Goal: Complete application form

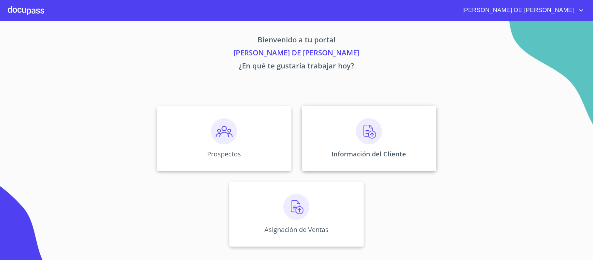
click at [367, 127] on img at bounding box center [369, 131] width 26 height 26
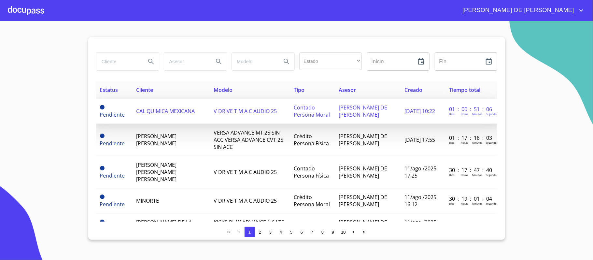
click at [165, 102] on td "CAL QUIMICA MEXICANA" at bounding box center [170, 111] width 77 height 25
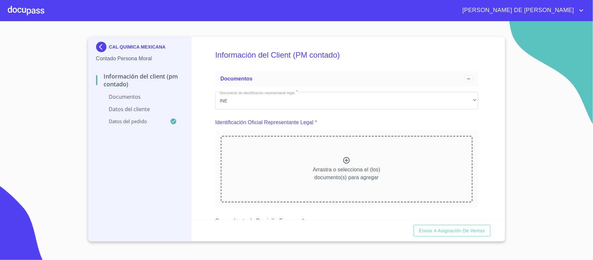
click at [342, 160] on icon at bounding box center [346, 160] width 8 height 8
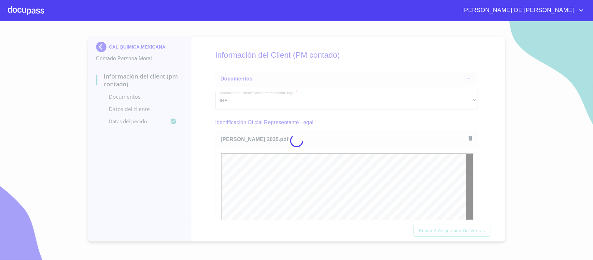
click at [483, 149] on div at bounding box center [296, 140] width 593 height 239
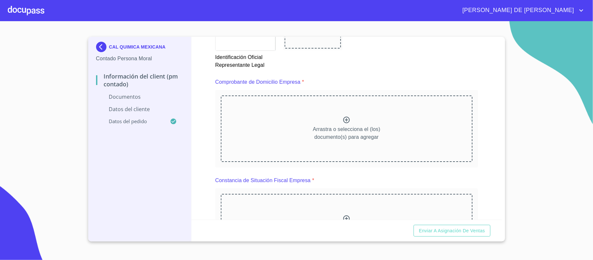
scroll to position [304, 0]
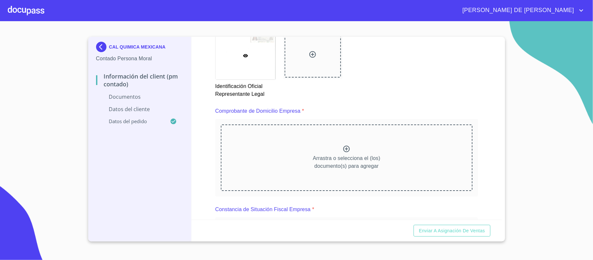
click at [335, 156] on p "Arrastra o selecciona el (los) documento(s) para agregar" at bounding box center [346, 162] width 67 height 16
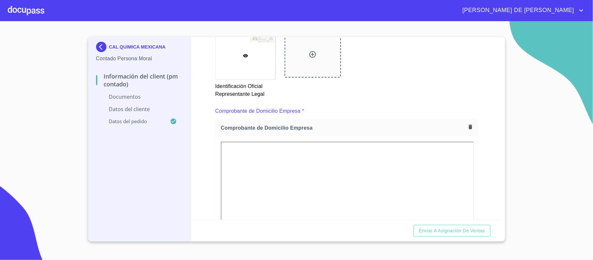
click at [476, 163] on div "Información del Client (PM contado) Documentos Documento de identificación repr…" at bounding box center [346, 128] width 310 height 183
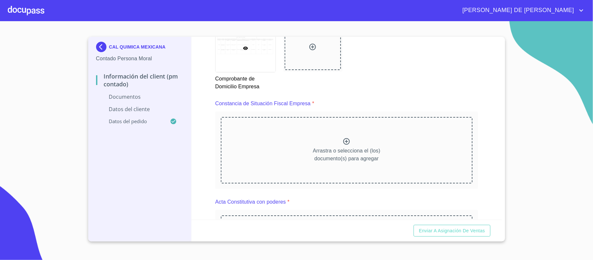
scroll to position [651, 0]
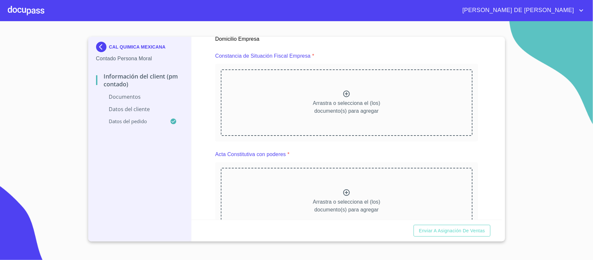
click at [342, 96] on icon at bounding box center [346, 94] width 8 height 8
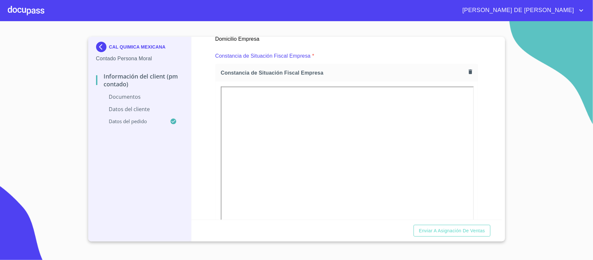
click at [488, 153] on div "Información del Client (PM contado) Documentos Documento de identificación repr…" at bounding box center [346, 128] width 310 height 183
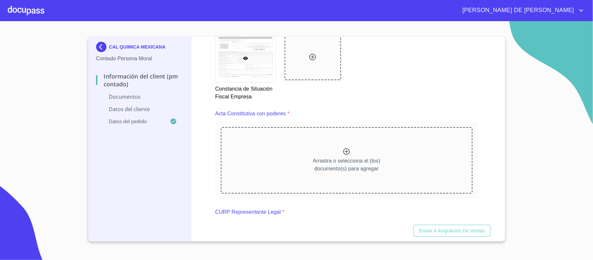
scroll to position [868, 0]
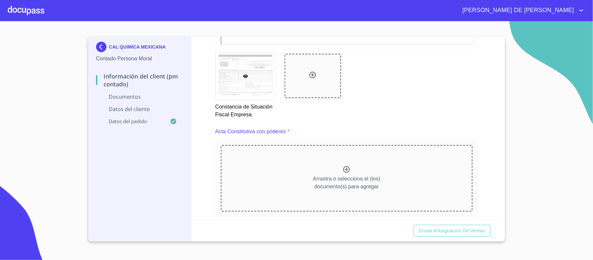
click at [337, 175] on p "Arrastra o selecciona el (los) documento(s) para agregar" at bounding box center [346, 183] width 67 height 16
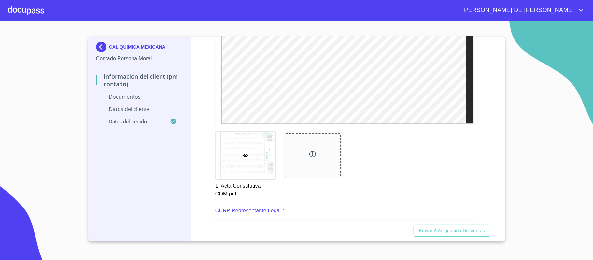
scroll to position [1085, 0]
click at [302, 150] on div at bounding box center [312, 151] width 57 height 44
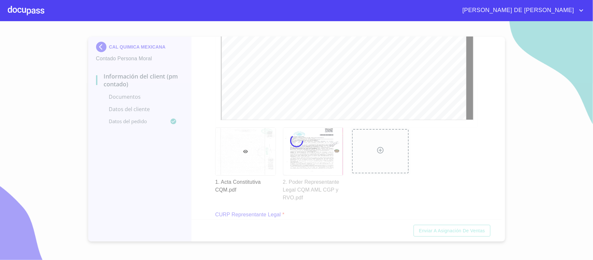
click at [483, 176] on div at bounding box center [296, 140] width 593 height 239
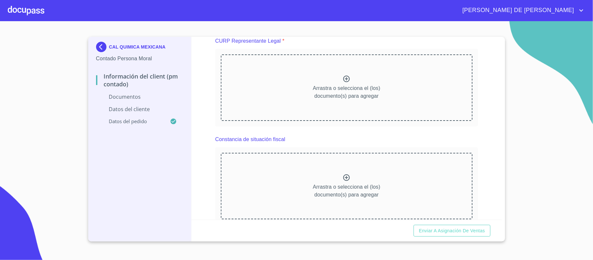
scroll to position [0, 0]
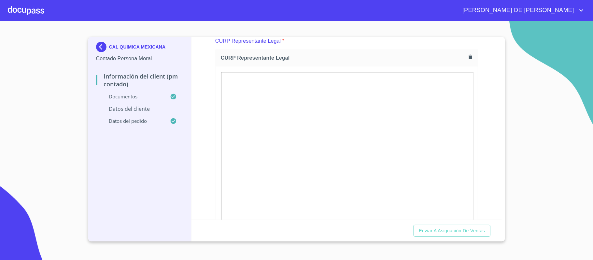
click at [214, 139] on div "Información del Client (PM contado) Documentos Documento de identificación repr…" at bounding box center [346, 128] width 310 height 183
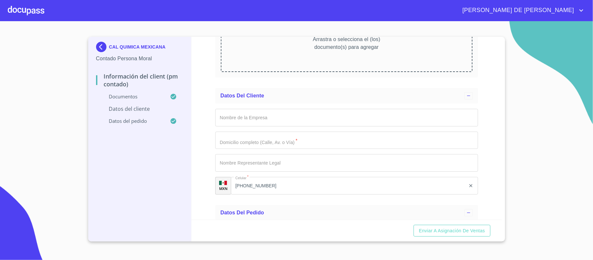
scroll to position [1901, 0]
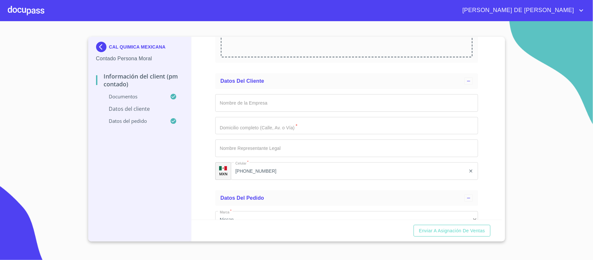
click at [259, 102] on input "Documento de identificación representante legal.   *" at bounding box center [346, 103] width 263 height 18
type input "CAL QUIMICA MEXICANA"
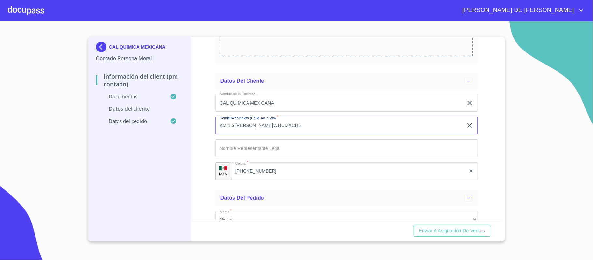
type input "KM 1.5 [PERSON_NAME] A HUIZACHE"
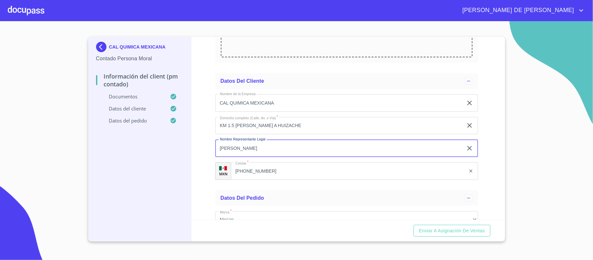
type input "[PERSON_NAME]"
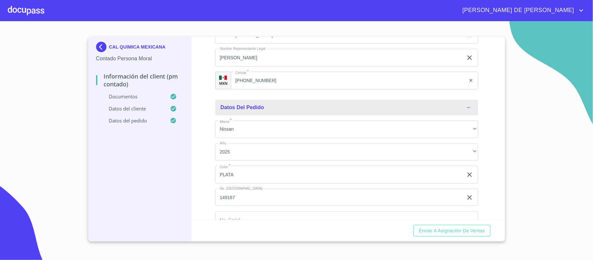
scroll to position [2010, 0]
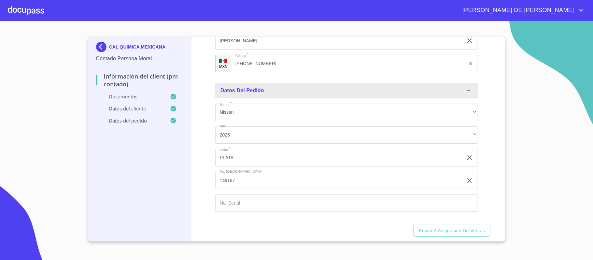
click at [240, 200] on input "Documento de identificación representante legal.   *" at bounding box center [346, 203] width 263 height 18
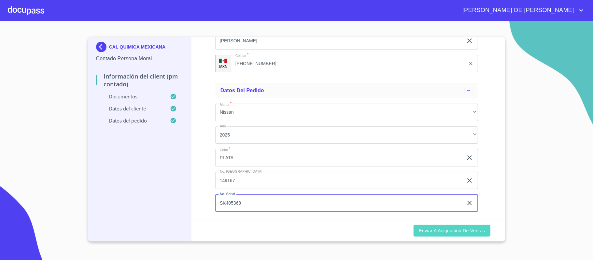
type input "SK405368"
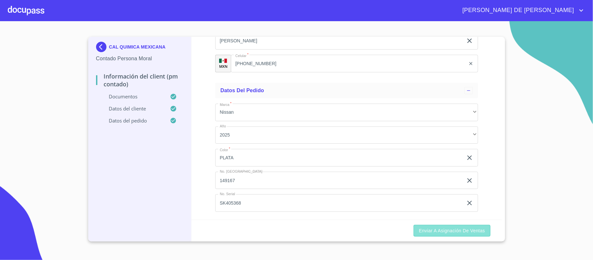
click at [421, 231] on span "Enviar a Asignación de Ventas" at bounding box center [452, 231] width 66 height 8
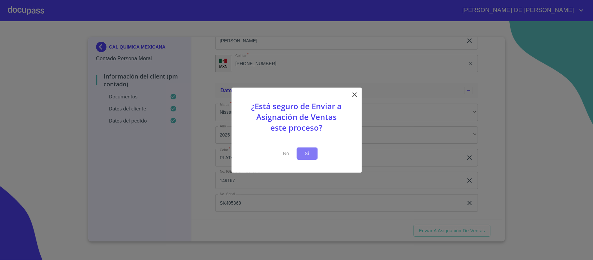
click at [311, 157] on span "Si" at bounding box center [307, 153] width 10 height 8
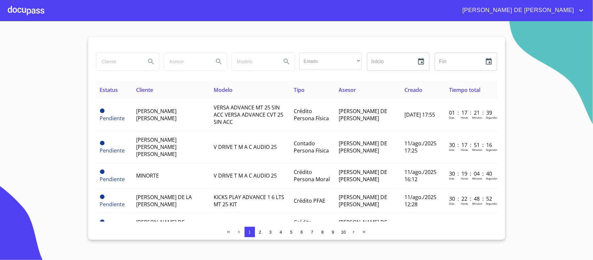
click at [24, 13] on div at bounding box center [26, 10] width 36 height 21
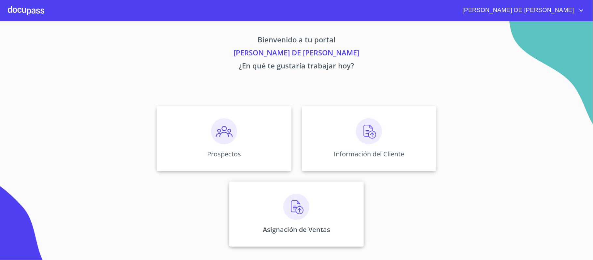
click at [322, 219] on div "Asignación de Ventas" at bounding box center [296, 213] width 134 height 65
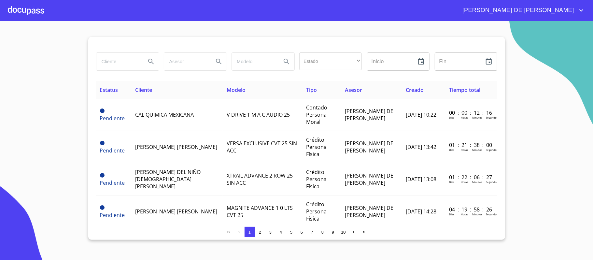
click at [33, 12] on div at bounding box center [26, 10] width 36 height 21
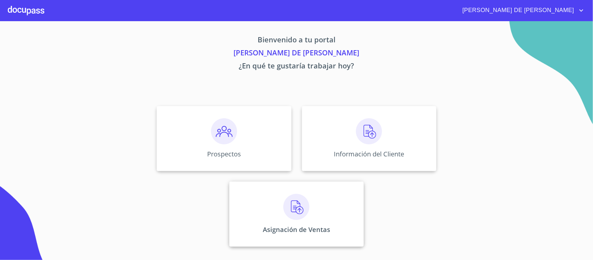
click at [282, 202] on div "Asignación de Ventas" at bounding box center [296, 213] width 134 height 65
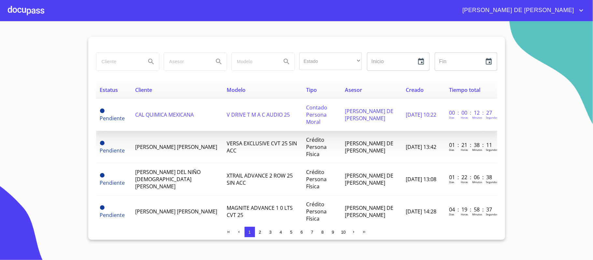
click at [172, 113] on span "CAL QUIMICA MEXICANA" at bounding box center [164, 114] width 59 height 7
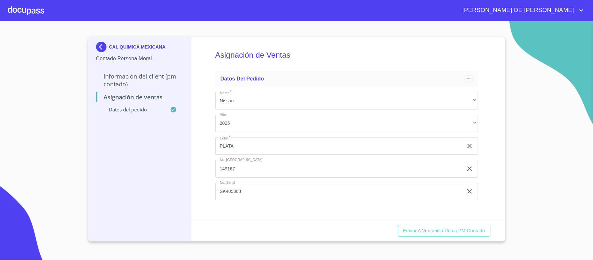
drag, startPoint x: 219, startPoint y: 189, endPoint x: 241, endPoint y: 213, distance: 32.5
click at [219, 189] on input "SK405368" at bounding box center [339, 192] width 248 height 18
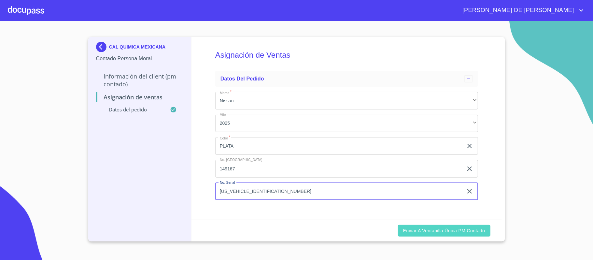
type input "[US_VEHICLE_IDENTIFICATION_NUMBER]"
click at [410, 231] on span "Enviar a Ventanilla única PM contado" at bounding box center [444, 231] width 82 height 8
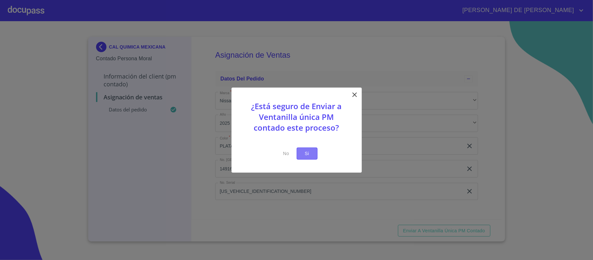
click at [307, 155] on span "Si" at bounding box center [307, 153] width 10 height 8
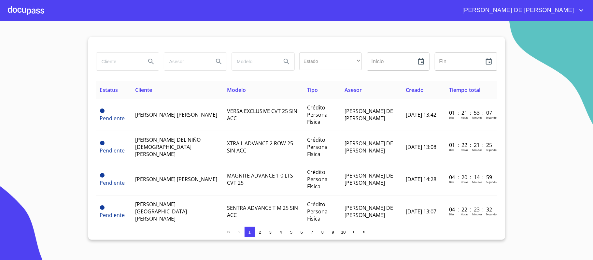
click at [29, 15] on div at bounding box center [26, 10] width 36 height 21
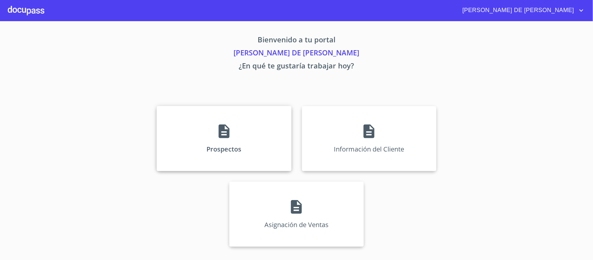
click at [209, 139] on div "Prospectos" at bounding box center [224, 138] width 134 height 65
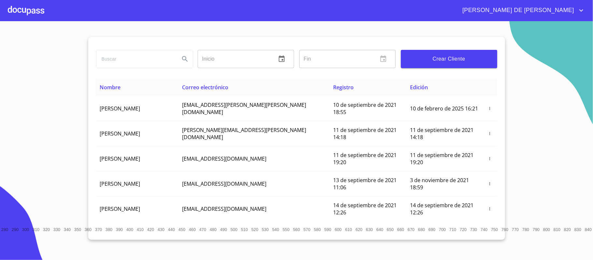
click at [128, 63] on input "search" at bounding box center [135, 59] width 78 height 18
type input "[PERSON_NAME]"
click at [185, 59] on icon "Search" at bounding box center [185, 59] width 8 height 8
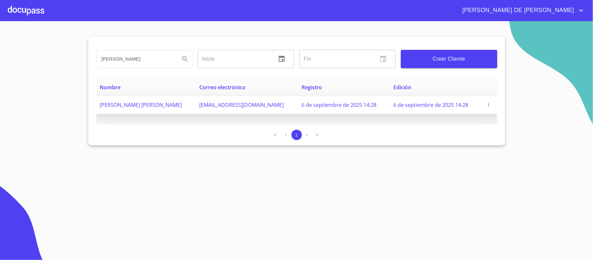
click at [490, 104] on icon "button" at bounding box center [488, 105] width 5 height 5
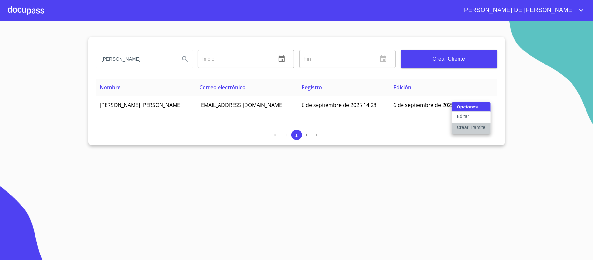
click at [475, 130] on p "Crear Tramite" at bounding box center [471, 127] width 29 height 7
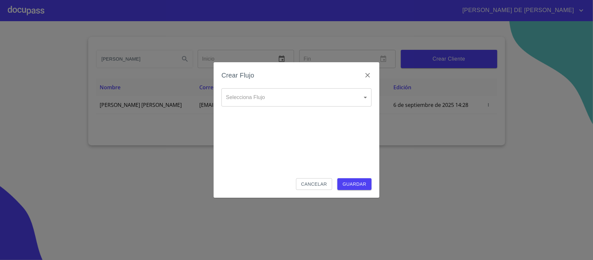
click at [311, 103] on body "[PERSON_NAME] DE [PERSON_NAME] ​ Fin ​ Crear Cliente Nombre Correo electrónico …" at bounding box center [296, 130] width 593 height 260
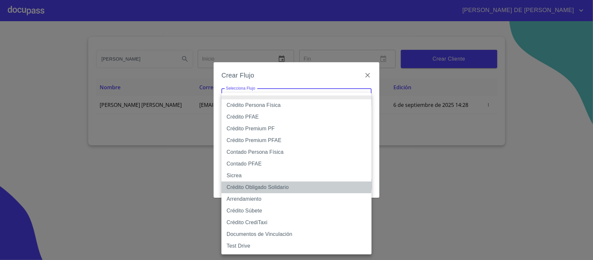
click at [292, 186] on li "Crédito Obligado Solidario" at bounding box center [296, 187] width 150 height 12
type input "61725509ab5355fc594ad23b"
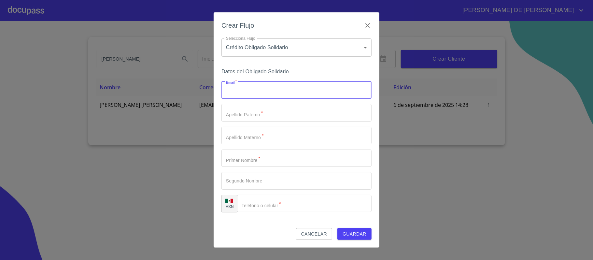
click at [253, 86] on input "Email   *" at bounding box center [296, 90] width 150 height 18
type input "[EMAIL_ADDRESS][DOMAIN_NAME]"
type input "J"
type input "[PERSON_NAME]"
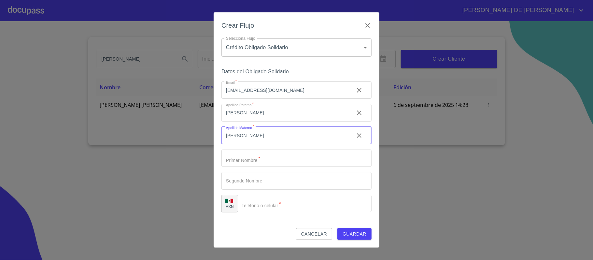
type input "[PERSON_NAME]"
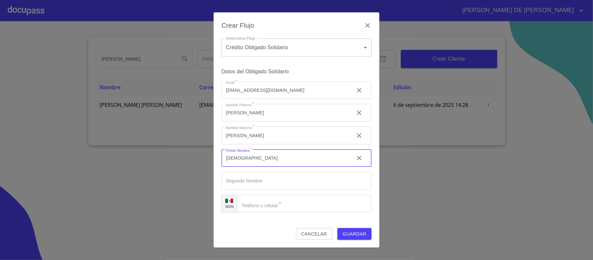
type input "[DEMOGRAPHIC_DATA]"
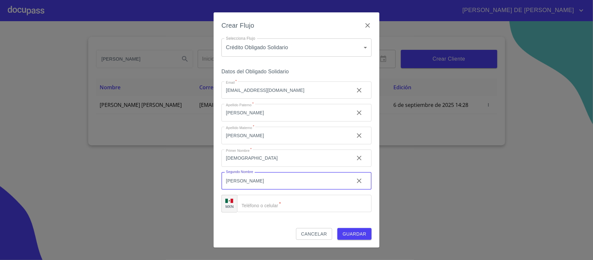
type input "[PERSON_NAME]"
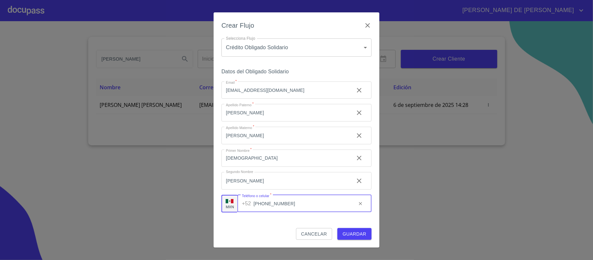
type input "[PHONE_NUMBER]"
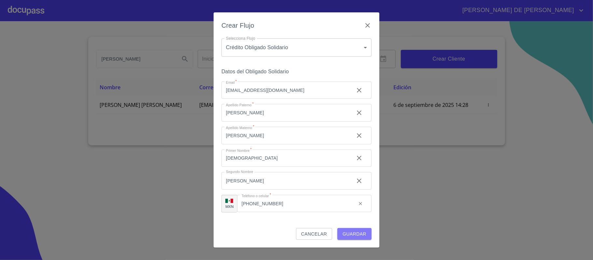
click at [351, 234] on span "Guardar" at bounding box center [354, 234] width 24 height 8
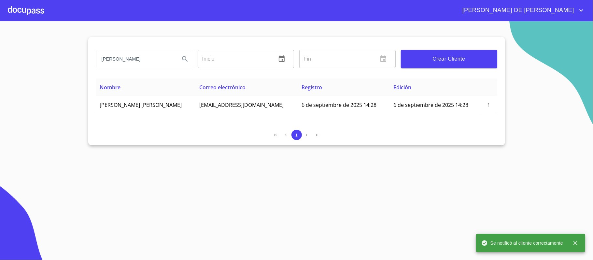
click at [30, 19] on div at bounding box center [26, 10] width 36 height 21
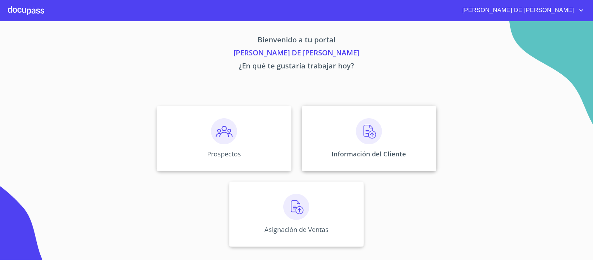
click at [338, 137] on div "Información del Cliente" at bounding box center [369, 138] width 134 height 65
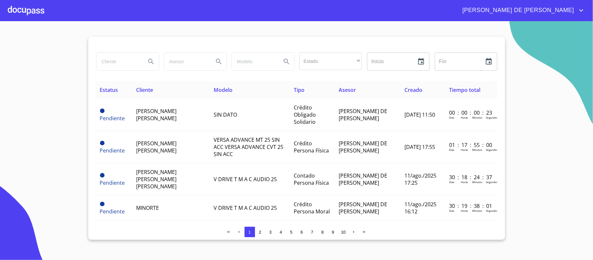
click at [131, 59] on input "search" at bounding box center [118, 62] width 44 height 18
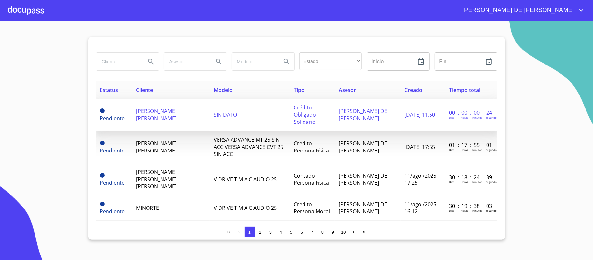
click at [162, 118] on span "[PERSON_NAME] [PERSON_NAME]" at bounding box center [156, 114] width 40 height 14
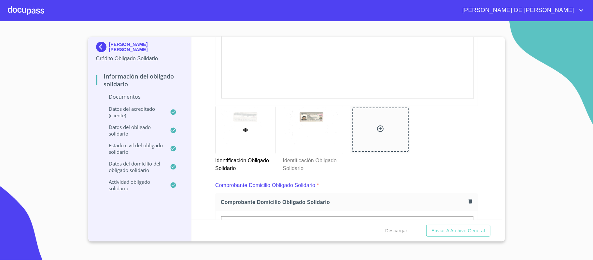
scroll to position [217, 0]
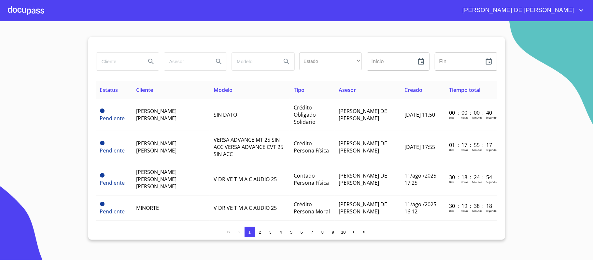
click at [121, 62] on input "search" at bounding box center [118, 62] width 44 height 18
type input "[PERSON_NAME]"
click at [146, 64] on button "Search" at bounding box center [151, 62] width 16 height 16
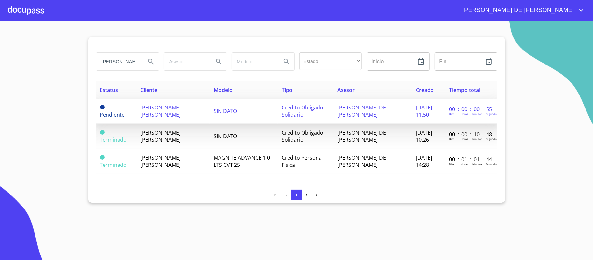
click at [152, 107] on span "[PERSON_NAME] [PERSON_NAME]" at bounding box center [160, 111] width 40 height 14
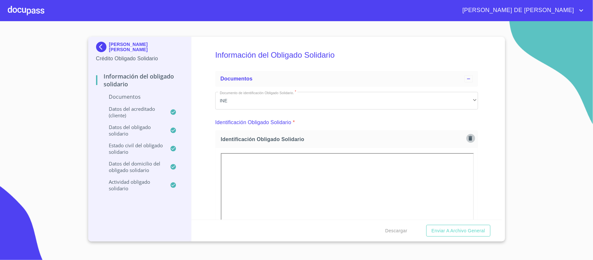
click at [467, 136] on icon "button" at bounding box center [470, 138] width 6 height 6
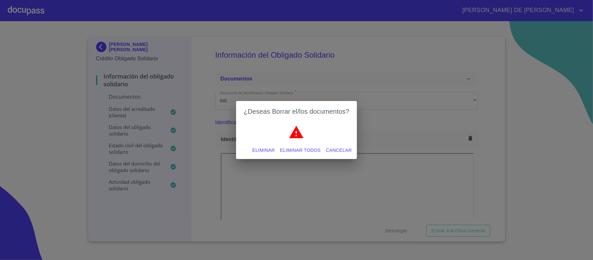
click at [312, 149] on span "Eliminar todos" at bounding box center [300, 150] width 41 height 8
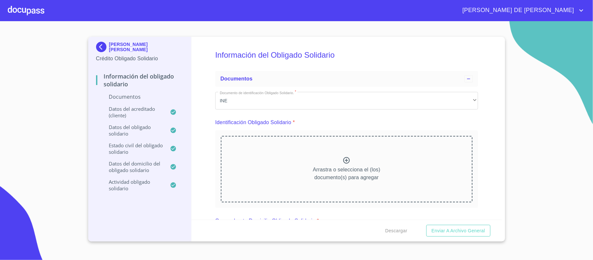
click at [343, 159] on icon at bounding box center [346, 160] width 7 height 7
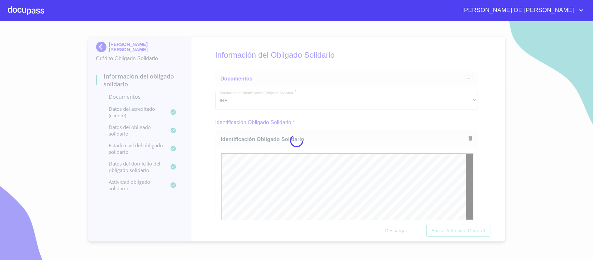
click at [477, 176] on div at bounding box center [296, 140] width 593 height 239
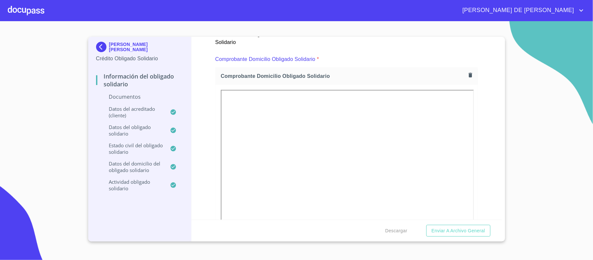
scroll to position [347, 0]
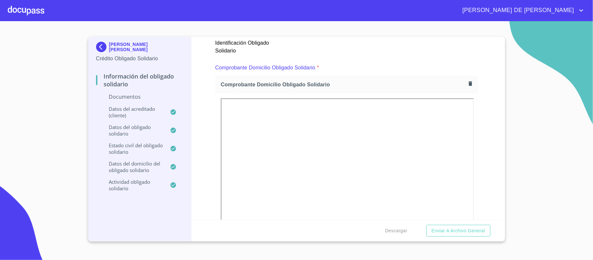
click at [468, 83] on icon "button" at bounding box center [470, 83] width 4 height 5
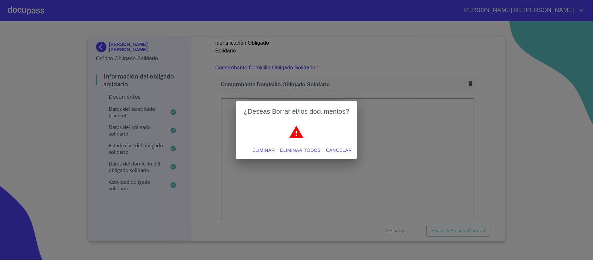
click at [264, 151] on span "Eliminar" at bounding box center [263, 150] width 22 height 8
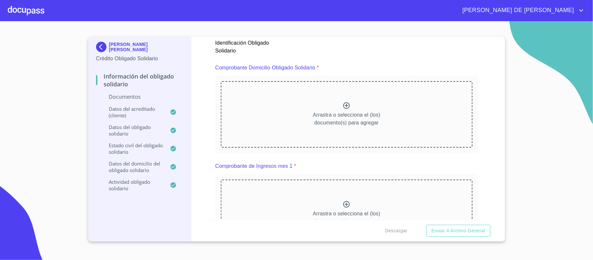
click at [343, 108] on icon at bounding box center [346, 105] width 7 height 7
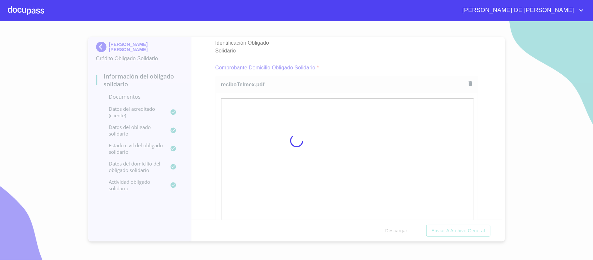
click at [489, 154] on div at bounding box center [296, 140] width 593 height 239
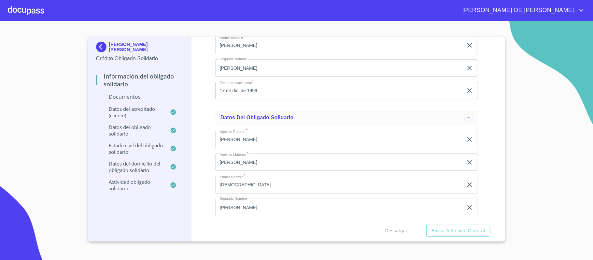
scroll to position [1172, 0]
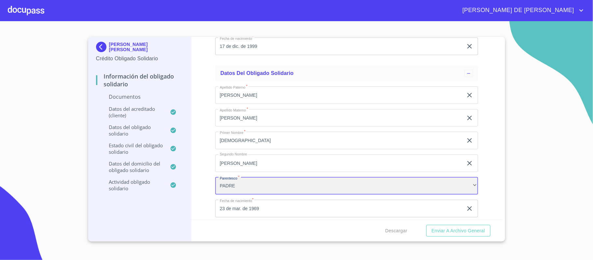
click at [262, 184] on div "PADRE" at bounding box center [346, 186] width 263 height 18
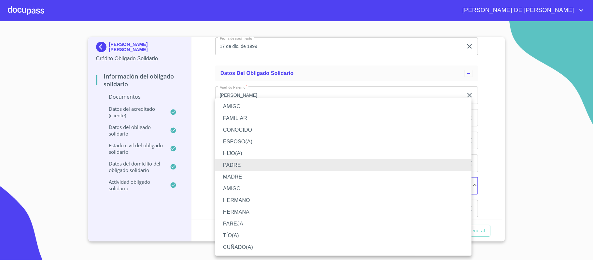
click at [262, 200] on li "HERMANO" at bounding box center [343, 200] width 256 height 12
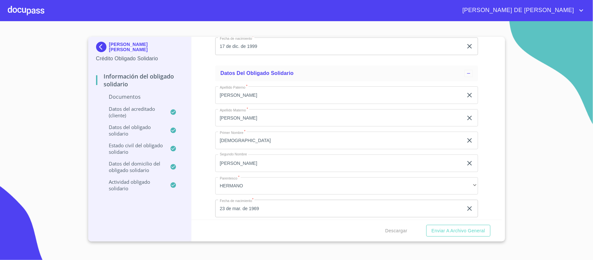
click at [211, 173] on div "Información del Obligado Solidario Documentos Documento de identificación Oblig…" at bounding box center [346, 128] width 310 height 183
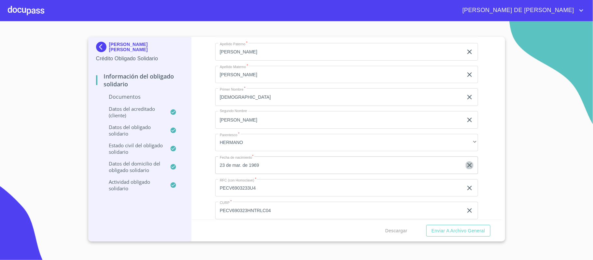
click at [465, 165] on icon "button" at bounding box center [469, 165] width 8 height 8
click at [466, 167] on icon "button" at bounding box center [469, 164] width 6 height 7
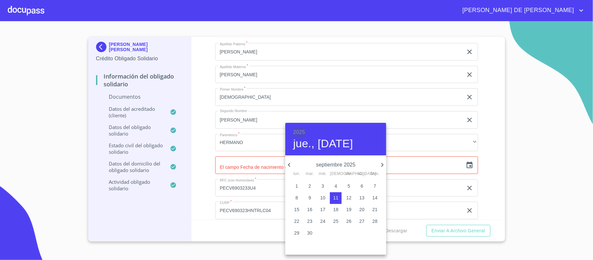
click at [298, 136] on h6 "2025" at bounding box center [299, 132] width 12 height 9
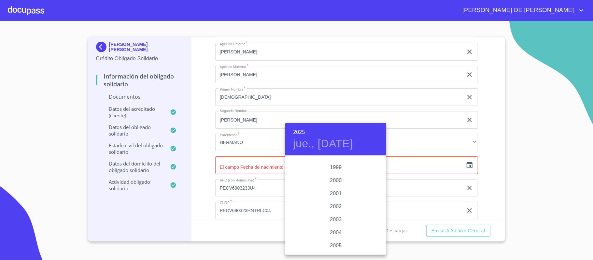
scroll to position [916, 0]
click at [329, 193] on div "1998" at bounding box center [335, 197] width 101 height 13
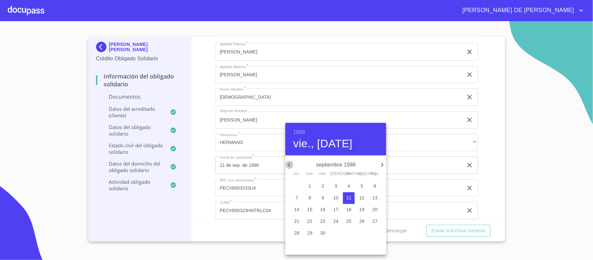
click at [290, 165] on icon "button" at bounding box center [289, 165] width 8 height 8
click at [291, 165] on icon "button" at bounding box center [289, 165] width 8 height 8
click at [372, 219] on p "26" at bounding box center [374, 221] width 5 height 7
type input "26 de [DATE]. de 1998"
click at [204, 157] on div at bounding box center [296, 130] width 593 height 260
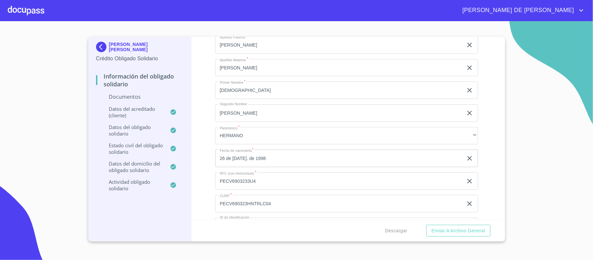
scroll to position [1215, 0]
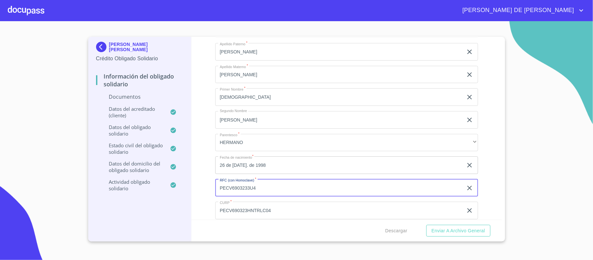
drag, startPoint x: 268, startPoint y: 188, endPoint x: 214, endPoint y: 193, distance: 54.5
click at [214, 193] on div "Información del Obligado Solidario Documentos Documento de identificación Oblig…" at bounding box center [346, 128] width 310 height 183
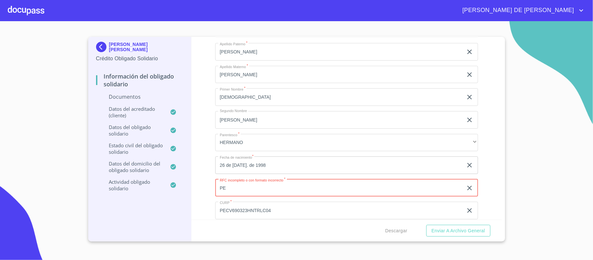
type input "P"
paste input "PELJ980726MFA"
type input "PELJ980726MFA"
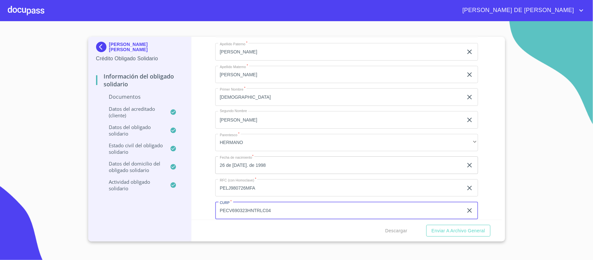
scroll to position [1216, 0]
paste input "LJ980726HJCRPS00"
type input "PELJ980726HJCRPS00"
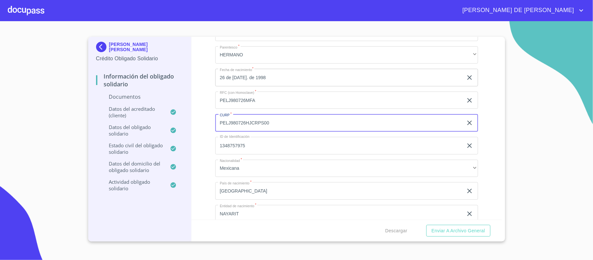
scroll to position [1346, 0]
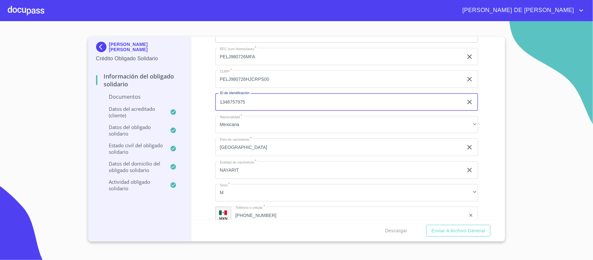
drag, startPoint x: 256, startPoint y: 101, endPoint x: 204, endPoint y: 101, distance: 52.1
click at [204, 101] on div "Información del Obligado Solidario Documentos Documento de identificación Oblig…" at bounding box center [346, 128] width 310 height 183
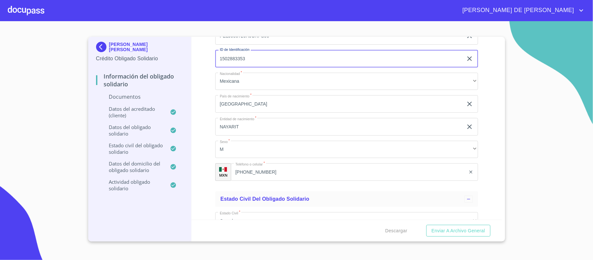
type input "1502883353"
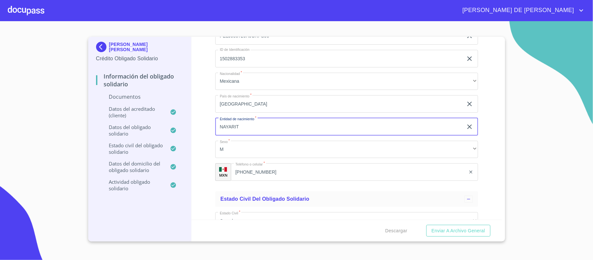
drag, startPoint x: 250, startPoint y: 126, endPoint x: 206, endPoint y: 127, distance: 43.6
click at [206, 127] on div "Información del Obligado Solidario Documentos Documento de identificación Oblig…" at bounding box center [346, 128] width 310 height 183
drag, startPoint x: 220, startPoint y: 129, endPoint x: 212, endPoint y: 128, distance: 8.2
click at [212, 128] on div "Información del Obligado Solidario Documentos Documento de identificación Oblig…" at bounding box center [346, 128] width 310 height 183
type input "[GEOGRAPHIC_DATA]"
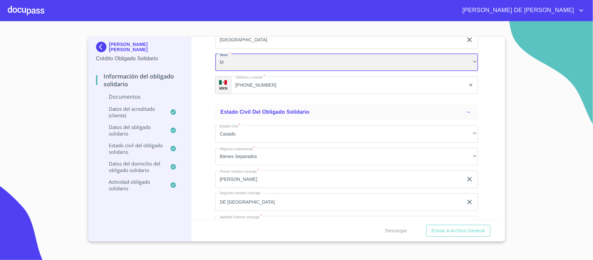
scroll to position [1520, 0]
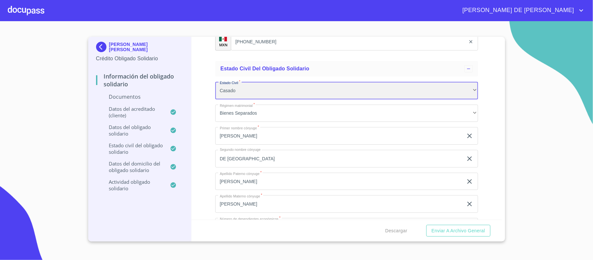
click at [262, 94] on div "Casado" at bounding box center [346, 91] width 263 height 18
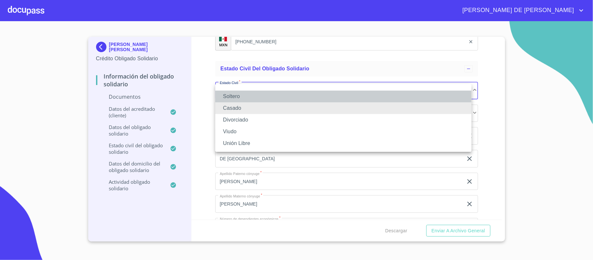
click at [249, 94] on li "Soltero" at bounding box center [343, 96] width 256 height 12
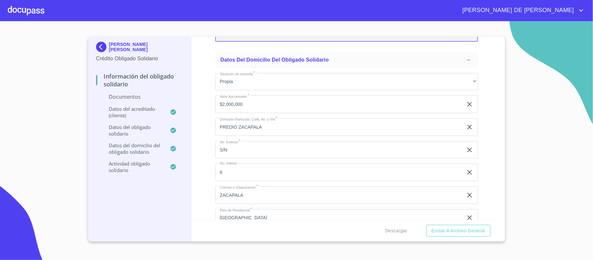
scroll to position [1563, 0]
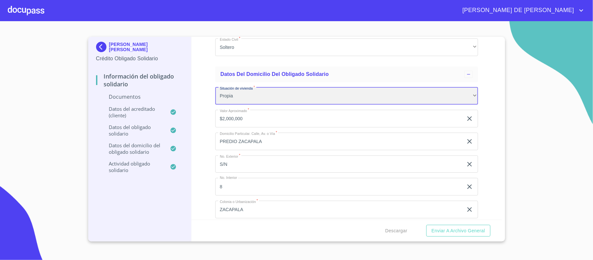
click at [247, 94] on div "Propia" at bounding box center [346, 96] width 263 height 18
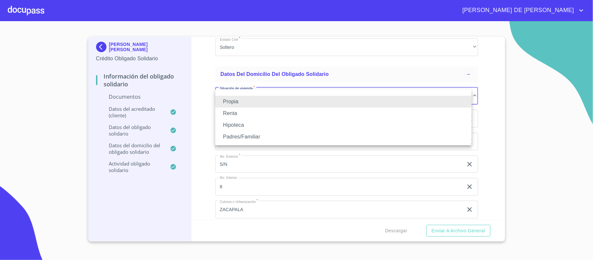
click at [251, 133] on li "Padres/Familiar" at bounding box center [343, 137] width 256 height 12
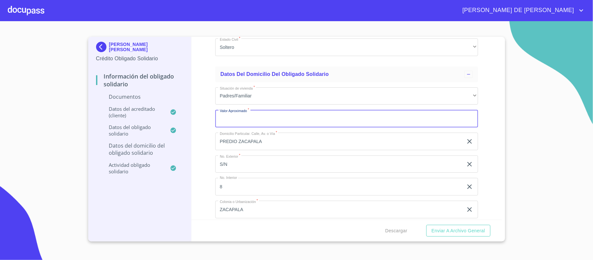
click at [255, 120] on input "Documento de identificación Obligado Solidario.   *" at bounding box center [346, 119] width 263 height 18
drag, startPoint x: 254, startPoint y: 117, endPoint x: 202, endPoint y: 112, distance: 51.7
click at [202, 112] on div "Información del Obligado Solidario Documentos Documento de identificación Oblig…" at bounding box center [346, 128] width 310 height 183
type input "$1,800,000"
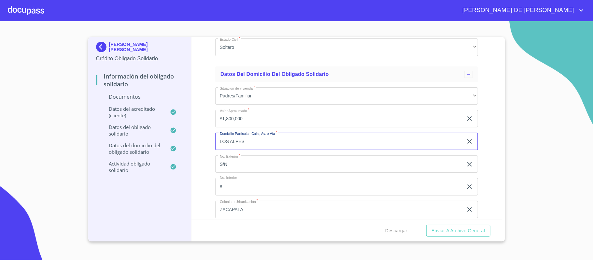
type input "LOS ALPES"
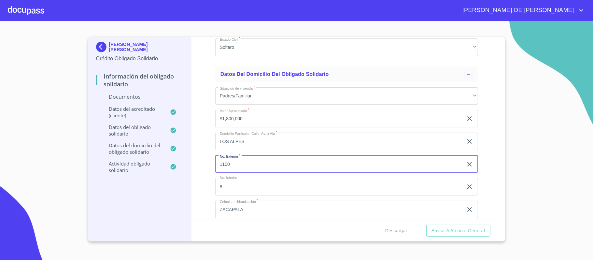
type input "1100"
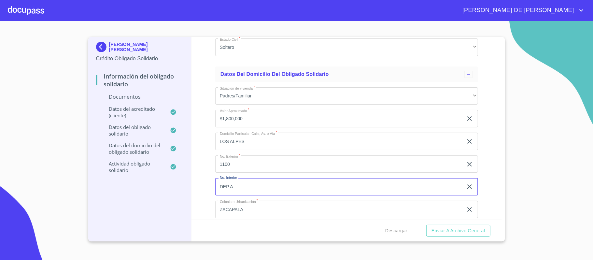
type input "DEP A"
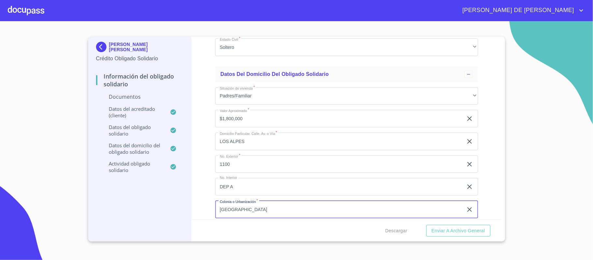
type input "[GEOGRAPHIC_DATA]"
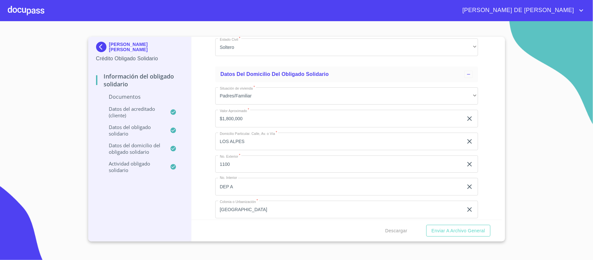
scroll to position [1668, 0]
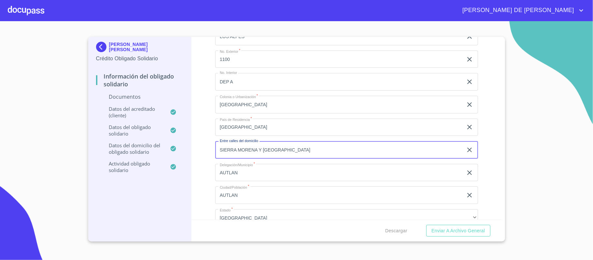
type input "SIERRA MORENA Y [GEOGRAPHIC_DATA]"
type input "[GEOGRAPHIC_DATA]"
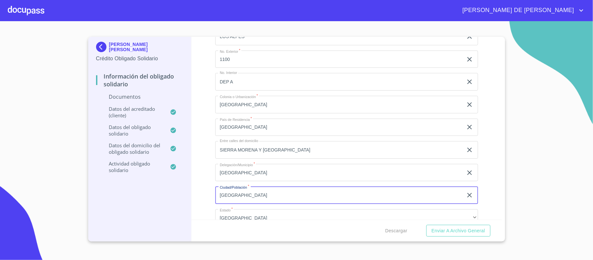
type input "[GEOGRAPHIC_DATA]"
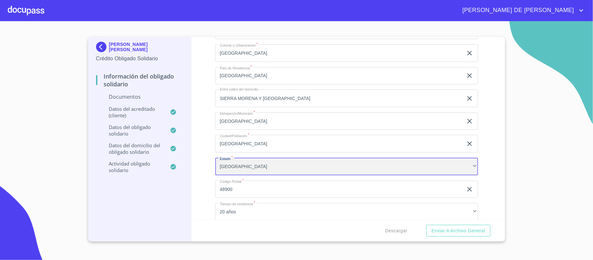
scroll to position [1763, 0]
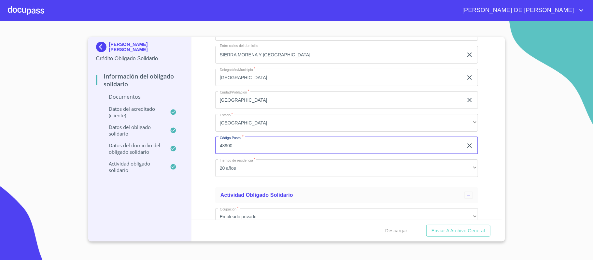
click at [258, 149] on input "48900" at bounding box center [339, 146] width 248 height 18
type input "44340"
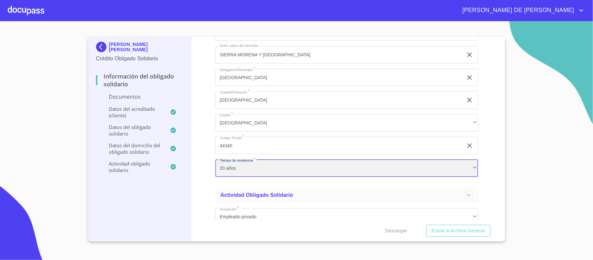
click at [260, 171] on div "20 años" at bounding box center [346, 168] width 263 height 18
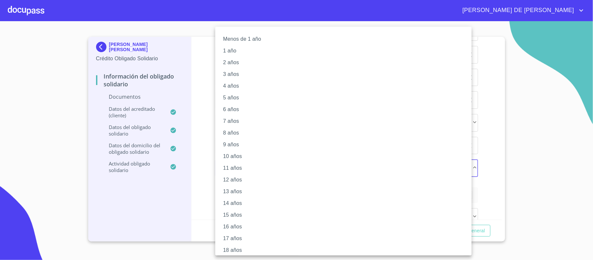
scroll to position [26, 0]
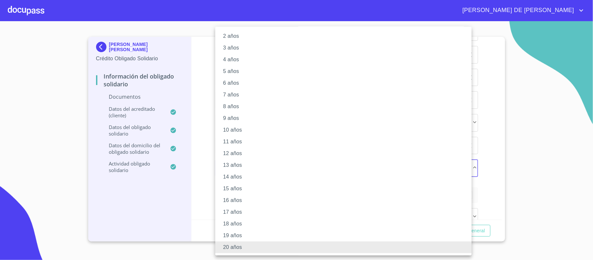
click at [249, 74] on li "5 años" at bounding box center [346, 71] width 263 height 12
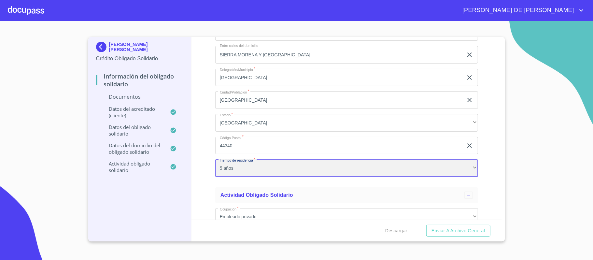
scroll to position [26, 0]
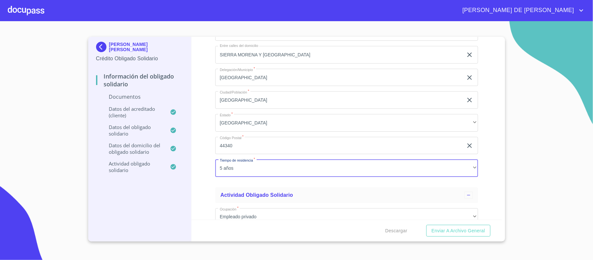
click at [197, 98] on div "Información del Obligado Solidario Documentos Documento de identificación Oblig…" at bounding box center [346, 128] width 310 height 183
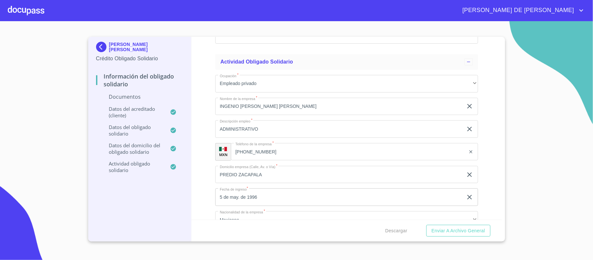
scroll to position [1893, 0]
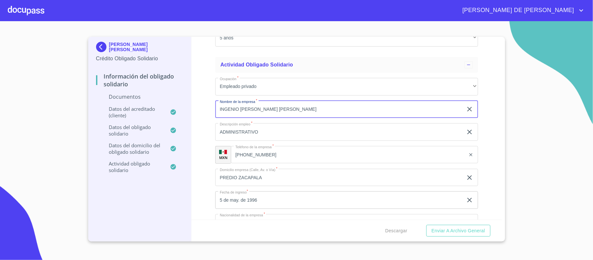
drag, startPoint x: 300, startPoint y: 109, endPoint x: 199, endPoint y: 108, distance: 100.9
click at [199, 108] on div "Información del Obligado Solidario Documentos Documento de identificación Oblig…" at bounding box center [346, 128] width 310 height 183
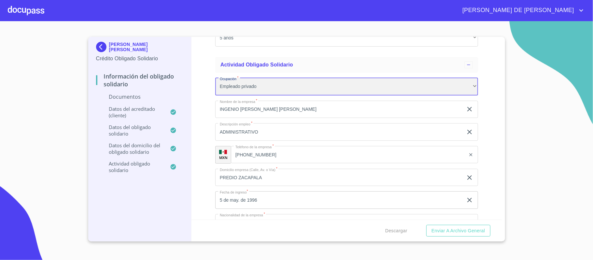
click at [256, 86] on div "Empleado privado" at bounding box center [346, 87] width 263 height 18
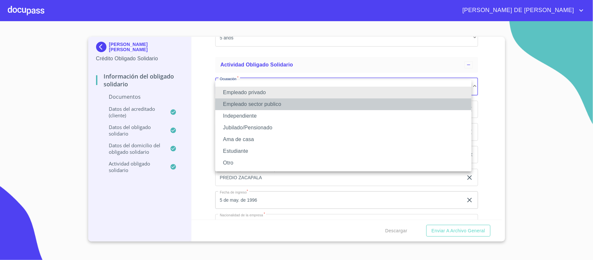
click at [269, 102] on li "Empleado sector publico" at bounding box center [343, 104] width 256 height 12
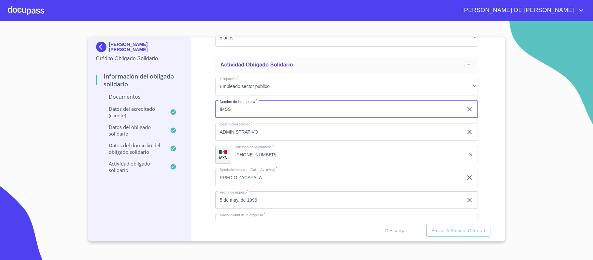
type input "IMSS"
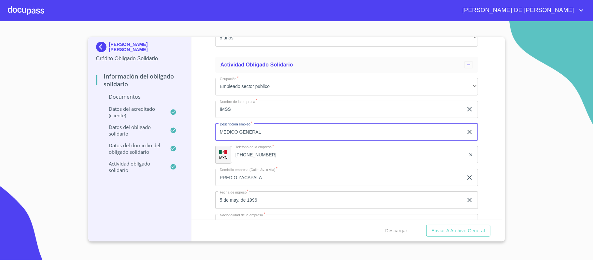
type input "MEDICO GENERAL"
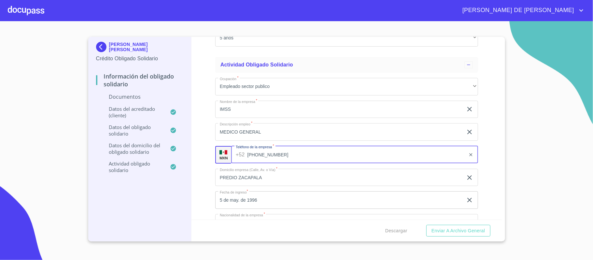
type input "[PHONE_NUMBER]"
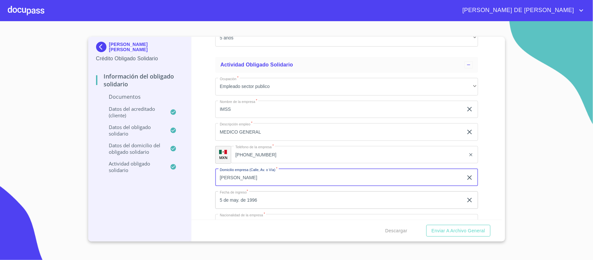
type input "[PERSON_NAME]"
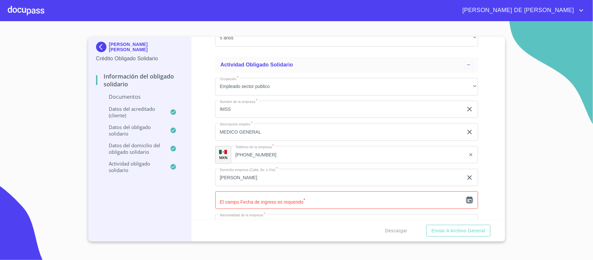
click at [466, 198] on icon "button" at bounding box center [469, 199] width 6 height 7
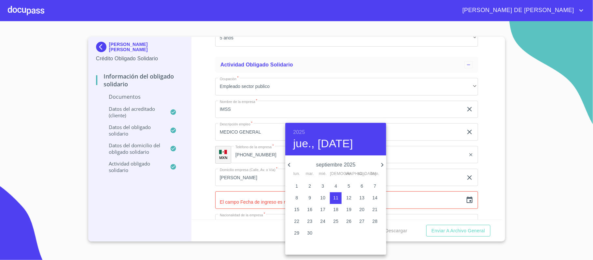
click at [301, 130] on h6 "2025" at bounding box center [299, 132] width 12 height 9
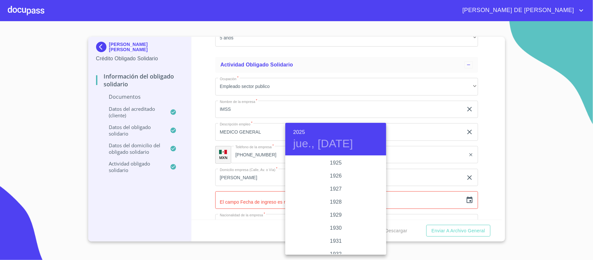
scroll to position [1263, 0]
click at [332, 176] on div "2023" at bounding box center [335, 175] width 101 height 13
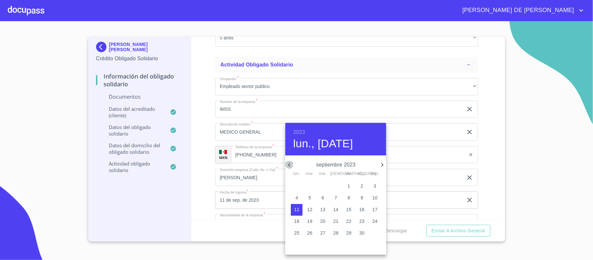
click at [290, 165] on icon "button" at bounding box center [289, 165] width 8 height 8
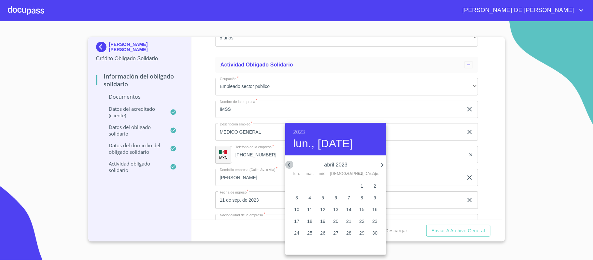
click at [291, 165] on icon "button" at bounding box center [289, 165] width 8 height 8
click at [334, 209] on p "16" at bounding box center [335, 209] width 5 height 7
type input "16 de mar. de 2023"
click at [206, 173] on div at bounding box center [296, 130] width 593 height 260
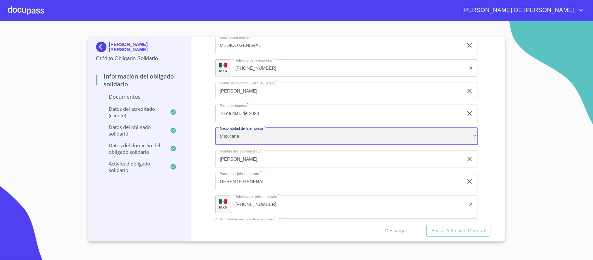
click at [249, 138] on div "Mexicana" at bounding box center [346, 136] width 263 height 18
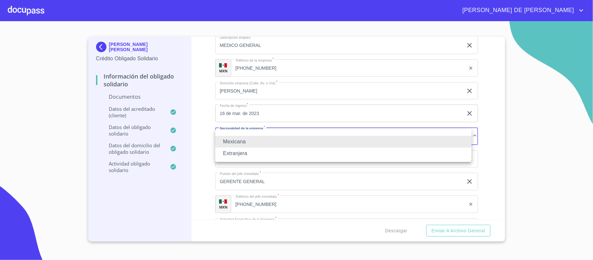
click at [256, 139] on li "Mexicana" at bounding box center [343, 142] width 256 height 12
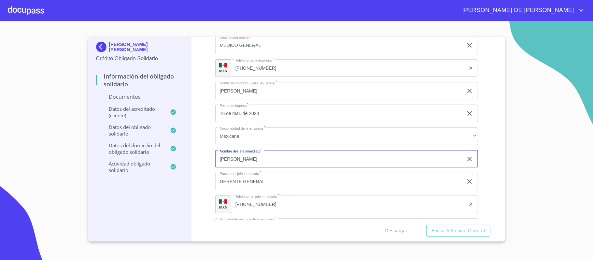
drag, startPoint x: 302, startPoint y: 160, endPoint x: 208, endPoint y: 160, distance: 94.4
click at [208, 160] on div "Información del Obligado Solidario Documentos Documento de identificación Oblig…" at bounding box center [346, 128] width 310 height 183
type input "[PERSON_NAME] [PERSON_NAME]"
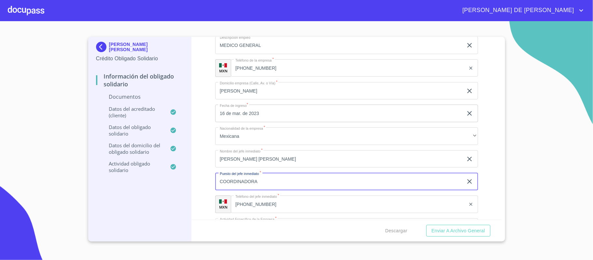
type input "COORDINADORA"
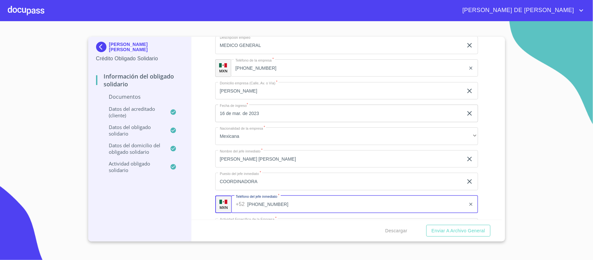
type input "[PHONE_NUMBER]"
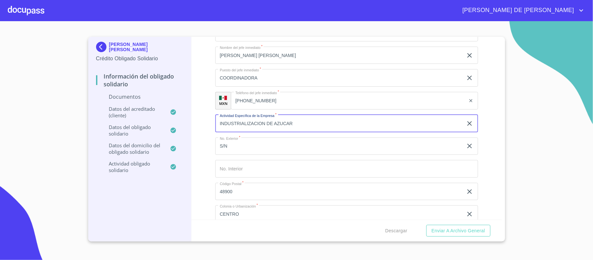
scroll to position [2084, 0]
drag, startPoint x: 242, startPoint y: 125, endPoint x: 212, endPoint y: 123, distance: 30.0
click at [212, 123] on div "Información del Obligado Solidario Documentos Documento de identificación Oblig…" at bounding box center [346, 128] width 310 height 183
click at [243, 124] on input "HOSPITAL PUBLICO" at bounding box center [339, 123] width 248 height 18
type input "HOSPITAL - SERVICIOS DE SALUD PUBLICO"
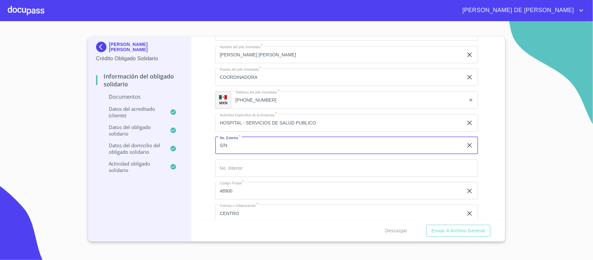
drag, startPoint x: 240, startPoint y: 148, endPoint x: 205, endPoint y: 145, distance: 34.7
click at [205, 145] on div "Información del Obligado Solidario Documentos Documento de identificación Oblig…" at bounding box center [346, 128] width 310 height 183
type input "1480"
type input "44600"
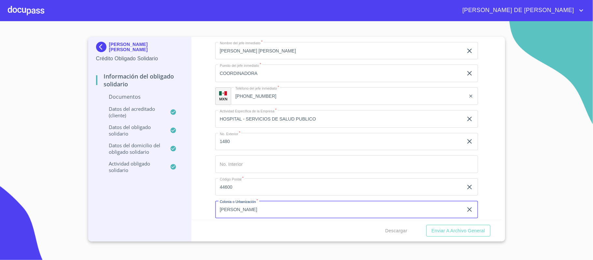
type input "[PERSON_NAME]"
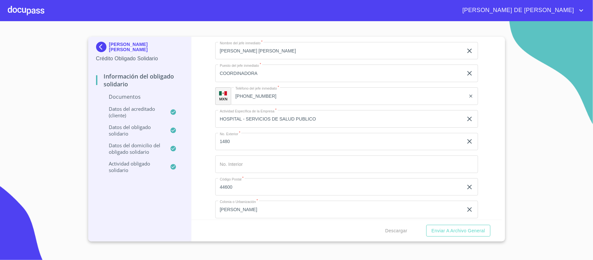
scroll to position [2193, 0]
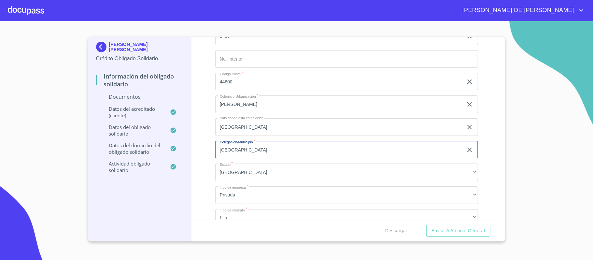
type input "[GEOGRAPHIC_DATA]"
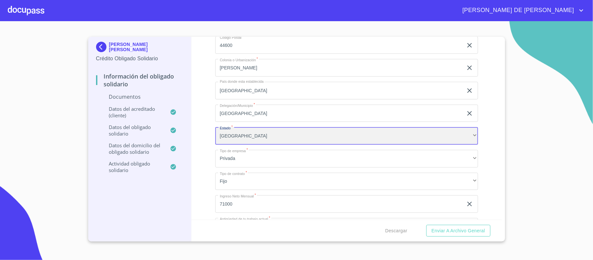
scroll to position [2236, 0]
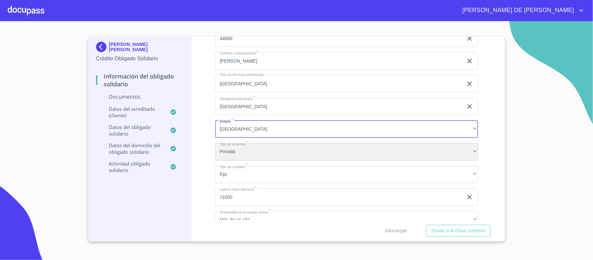
click at [261, 154] on div "Privada" at bounding box center [346, 152] width 263 height 18
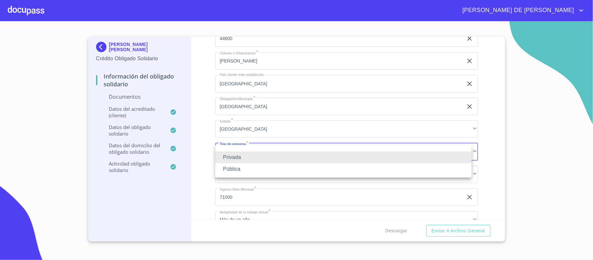
click at [257, 167] on li "Pública" at bounding box center [343, 169] width 256 height 12
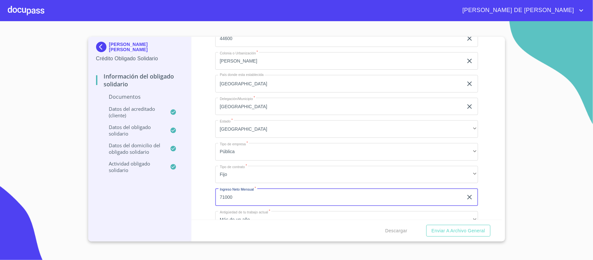
drag, startPoint x: 243, startPoint y: 196, endPoint x: 211, endPoint y: 192, distance: 32.4
click at [211, 192] on div "Información del Obligado Solidario Documentos Documento de identificación Oblig…" at bounding box center [346, 128] width 310 height 183
type input "15000"
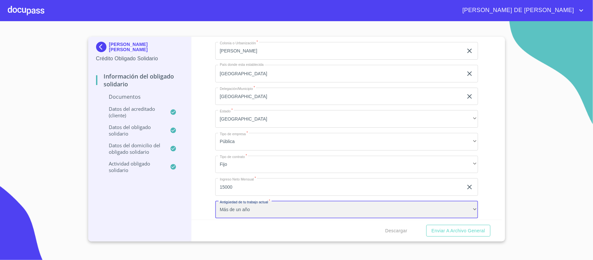
scroll to position [2254, 0]
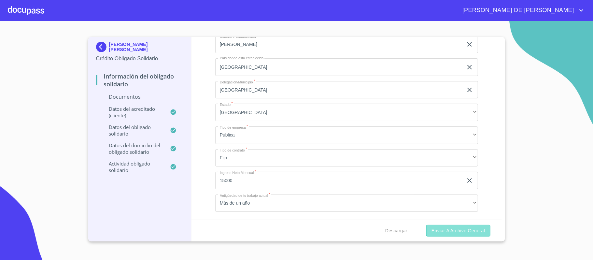
click at [470, 228] on span "Enviar a Archivo General" at bounding box center [457, 231] width 53 height 8
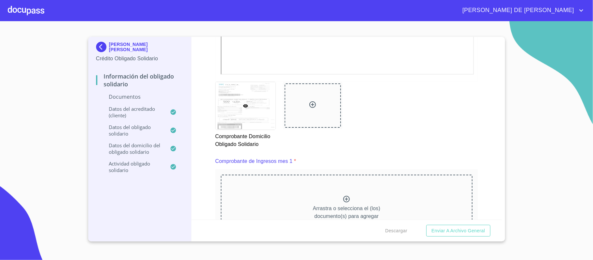
scroll to position [610, 0]
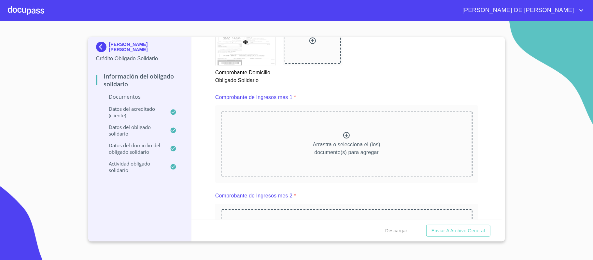
click at [344, 134] on icon at bounding box center [346, 135] width 8 height 8
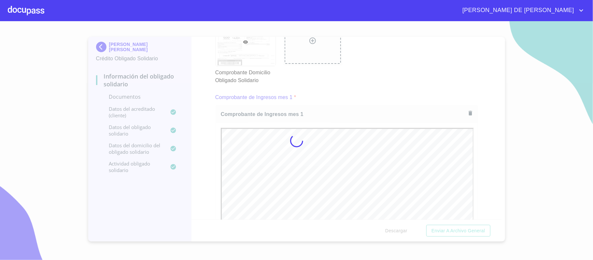
click at [481, 177] on div at bounding box center [296, 140] width 593 height 239
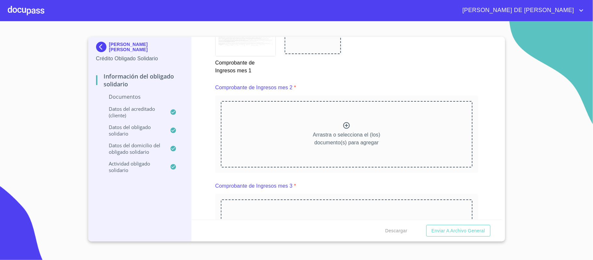
scroll to position [913, 0]
click at [343, 126] on icon at bounding box center [346, 124] width 8 height 8
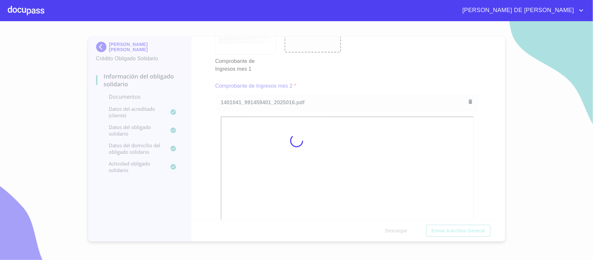
click at [484, 160] on div at bounding box center [296, 140] width 593 height 239
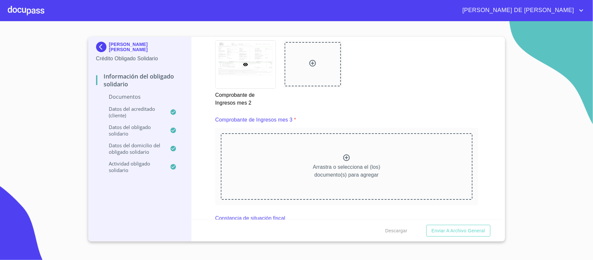
scroll to position [1174, 0]
click at [348, 157] on div "Arrastra o selecciona el (los) documento(s) para agregar" at bounding box center [347, 164] width 252 height 66
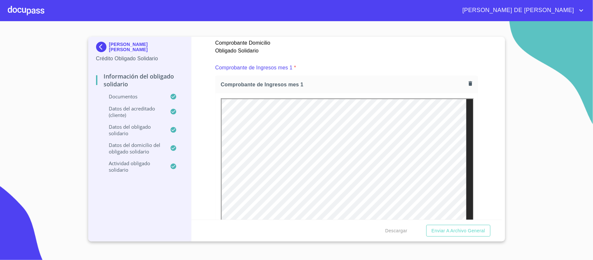
scroll to position [610, 0]
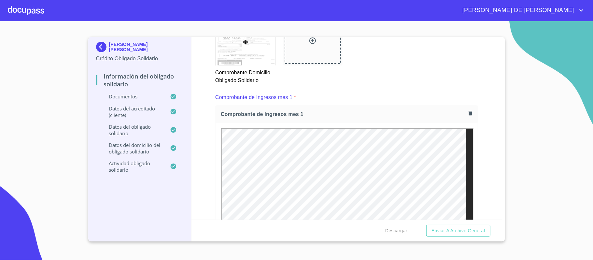
click at [468, 115] on icon "button" at bounding box center [470, 113] width 4 height 5
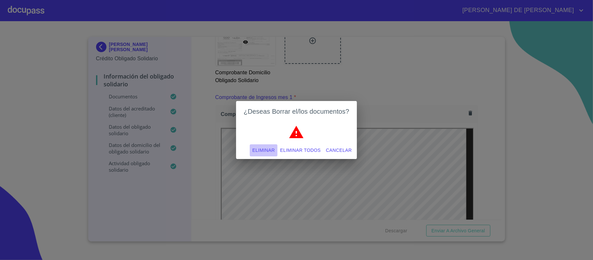
click at [256, 152] on span "Eliminar" at bounding box center [263, 150] width 22 height 8
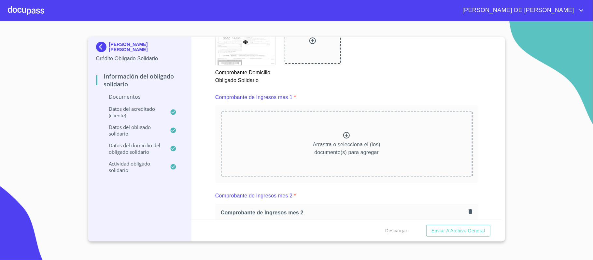
click at [349, 141] on div "Arrastra o selecciona el (los) documento(s) para agregar" at bounding box center [347, 144] width 252 height 66
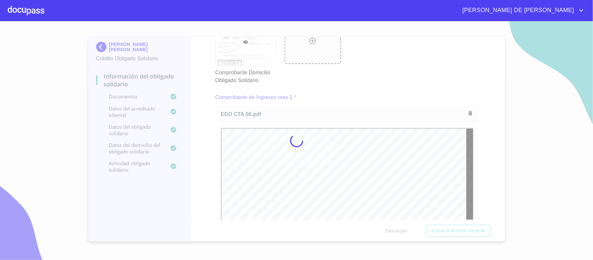
scroll to position [0, 0]
click at [473, 160] on div at bounding box center [296, 140] width 593 height 239
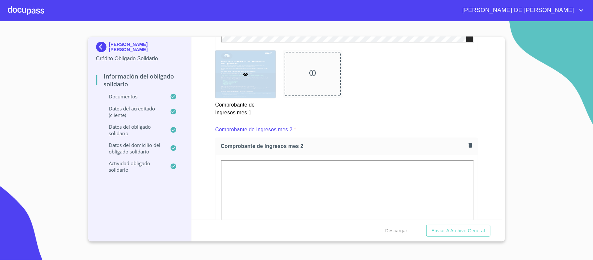
scroll to position [870, 0]
click at [468, 146] on icon "button" at bounding box center [470, 145] width 4 height 5
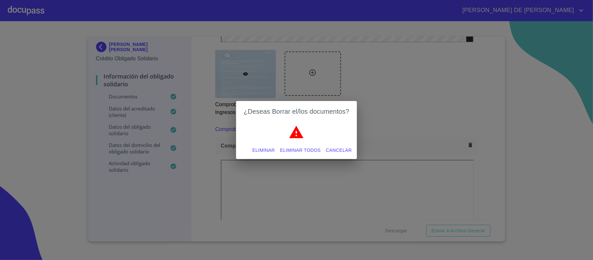
click at [273, 148] on span "Eliminar" at bounding box center [263, 150] width 22 height 8
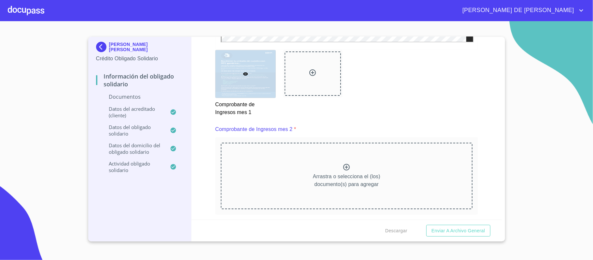
click at [344, 171] on icon at bounding box center [346, 167] width 8 height 8
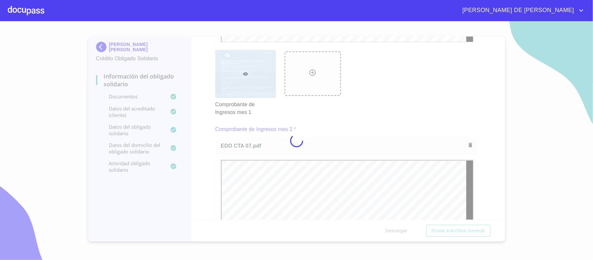
scroll to position [0, 0]
click at [483, 179] on div at bounding box center [296, 140] width 593 height 239
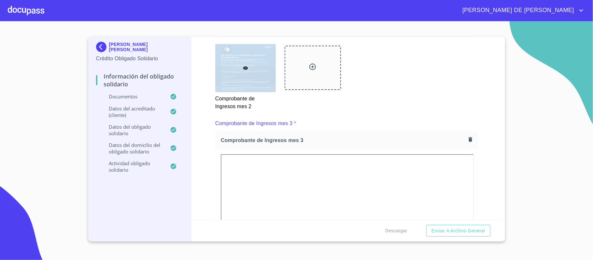
scroll to position [1174, 0]
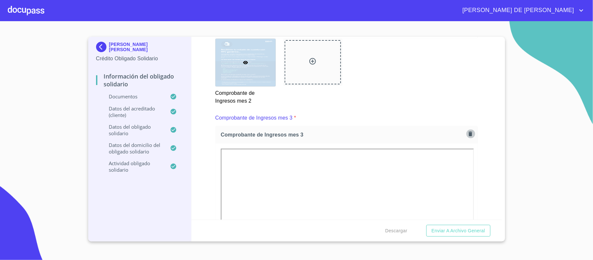
click at [466, 137] on button "button" at bounding box center [470, 133] width 9 height 9
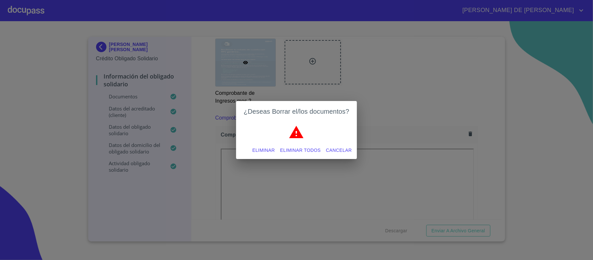
click at [258, 149] on span "Eliminar" at bounding box center [263, 150] width 22 height 8
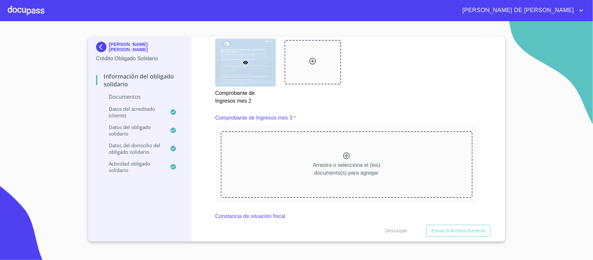
click at [350, 156] on div "Arrastra o selecciona el (los) documento(s) para agregar" at bounding box center [347, 164] width 252 height 66
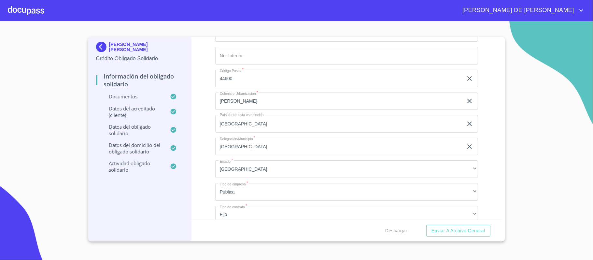
scroll to position [2836, 0]
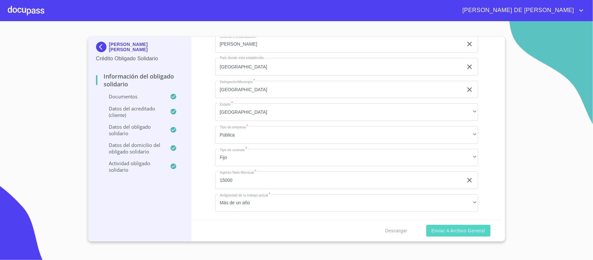
click at [452, 230] on span "Enviar a Archivo General" at bounding box center [457, 231] width 53 height 8
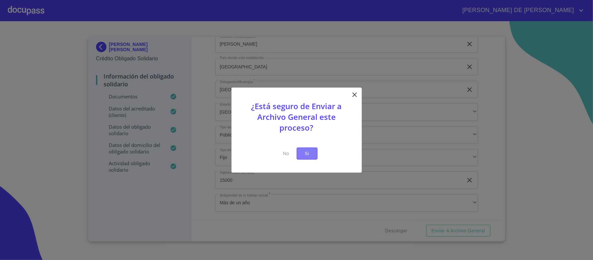
click at [305, 149] on span "Si" at bounding box center [307, 153] width 10 height 8
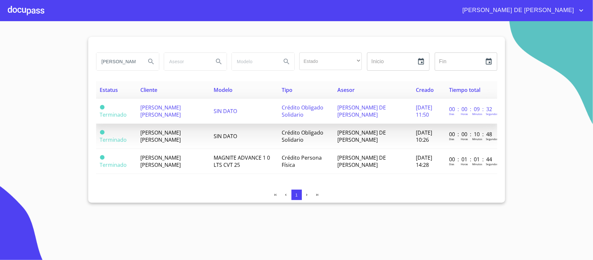
click at [141, 113] on span "[PERSON_NAME] [PERSON_NAME]" at bounding box center [160, 111] width 40 height 14
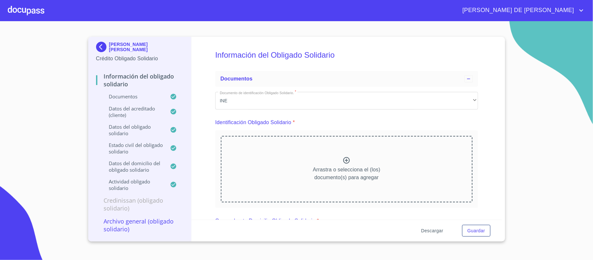
click at [440, 232] on span "Descargar" at bounding box center [432, 231] width 22 height 8
